Goal: Go to known website: Access a specific website the user already knows

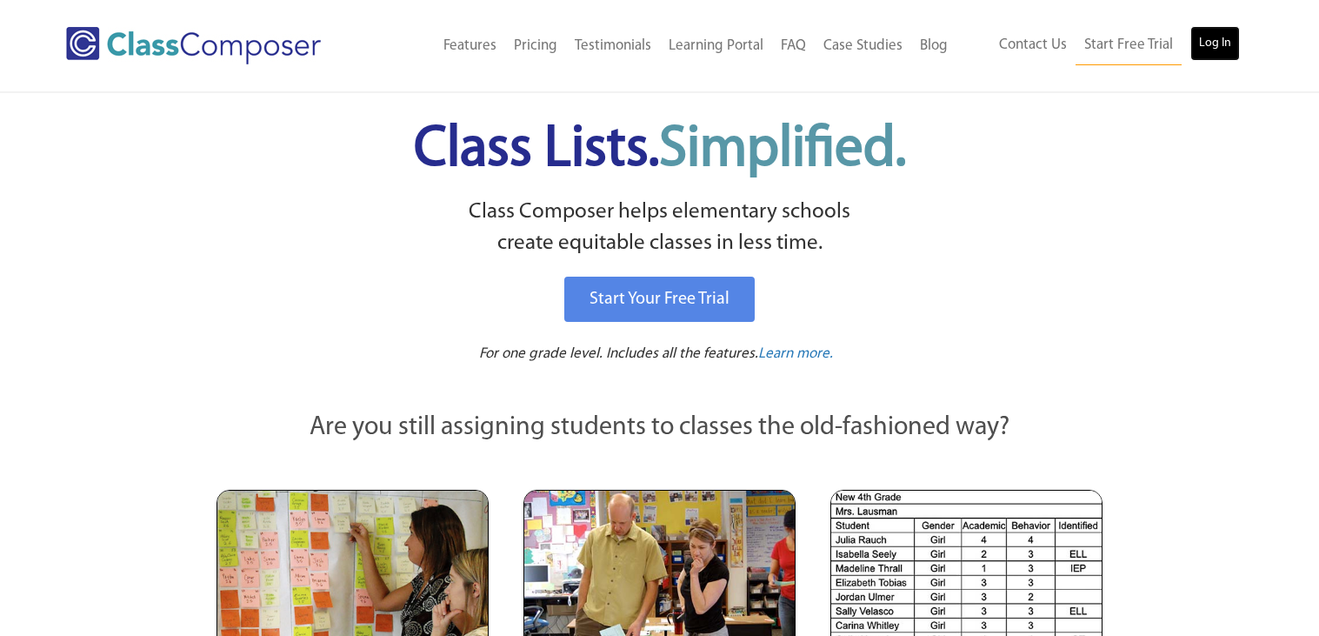
click at [1226, 29] on link "Log In" at bounding box center [1215, 43] width 50 height 35
